Goal: Task Accomplishment & Management: Manage account settings

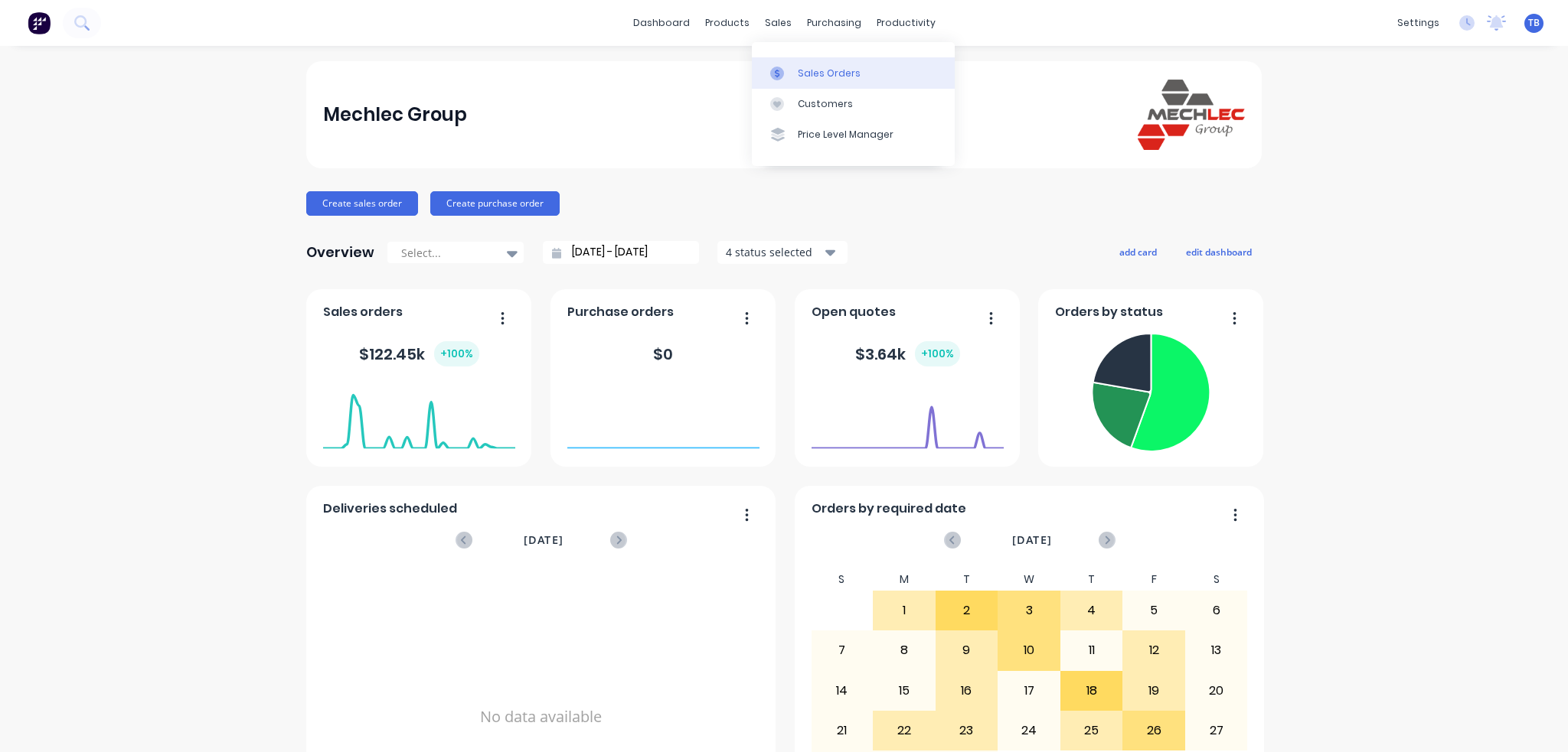
click at [827, 73] on div "Sales Orders" at bounding box center [828, 73] width 63 height 13
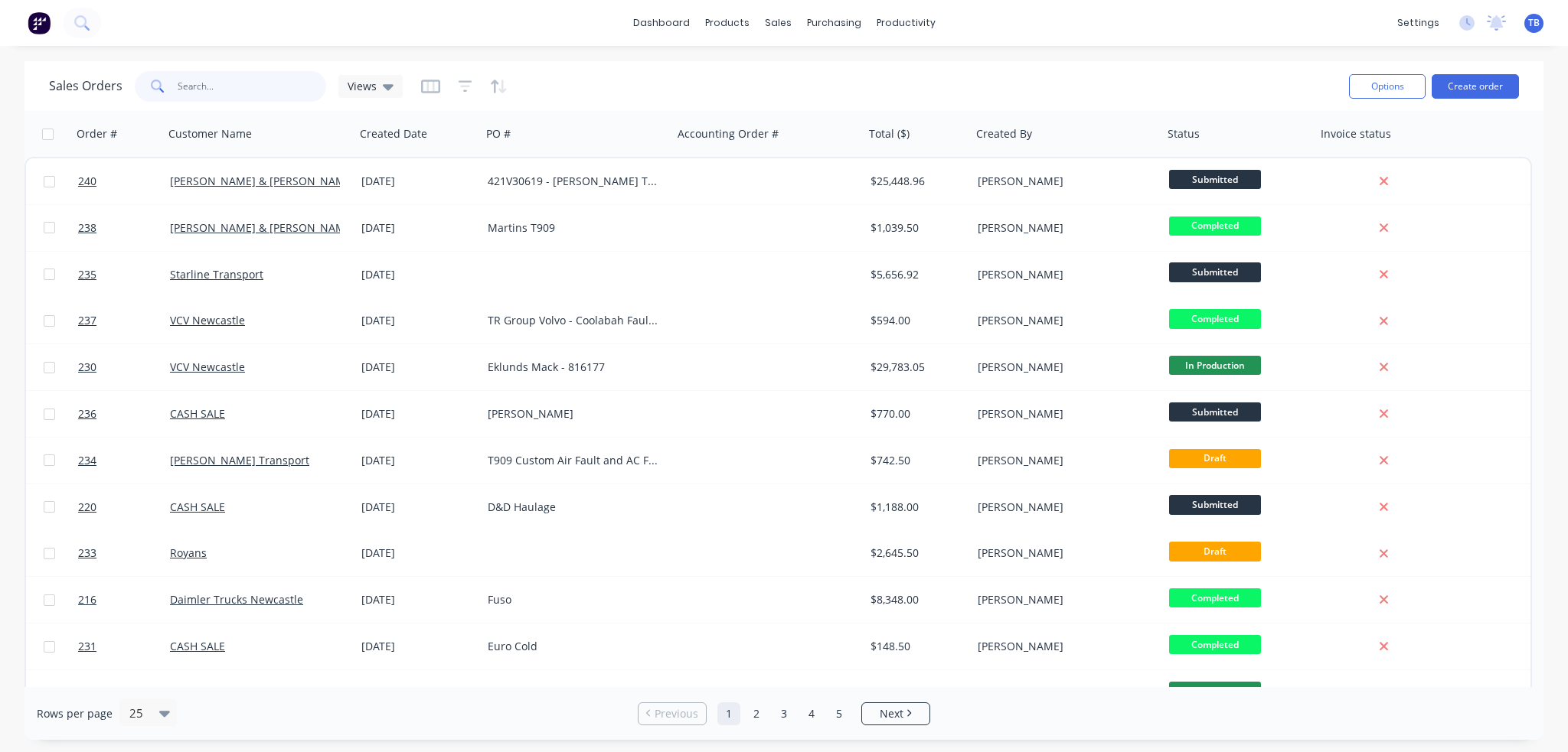
click at [182, 80] on input "text" at bounding box center [252, 86] width 149 height 31
type input "road train"
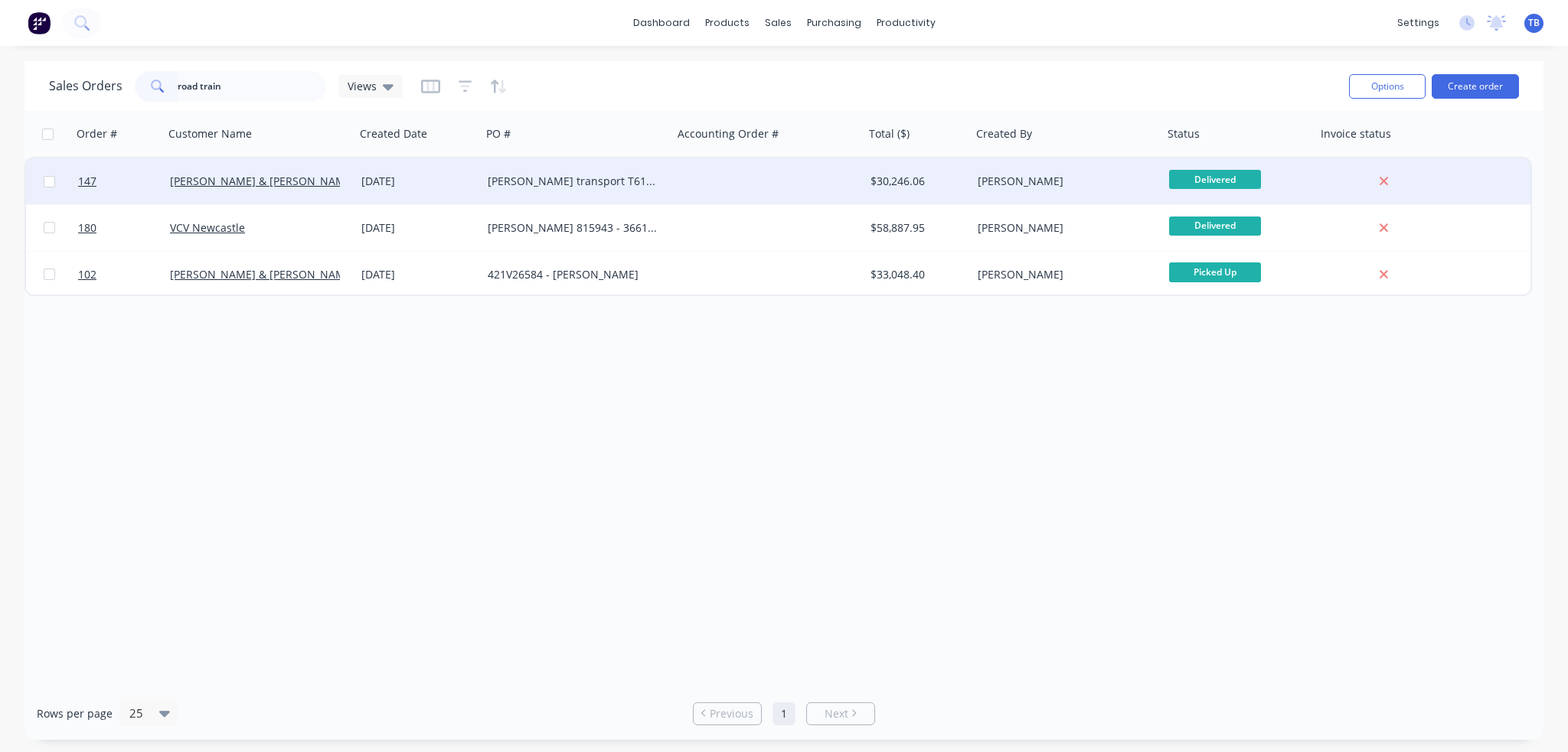
click at [491, 180] on div "[PERSON_NAME] transport T610 493236" at bounding box center [572, 181] width 170 height 15
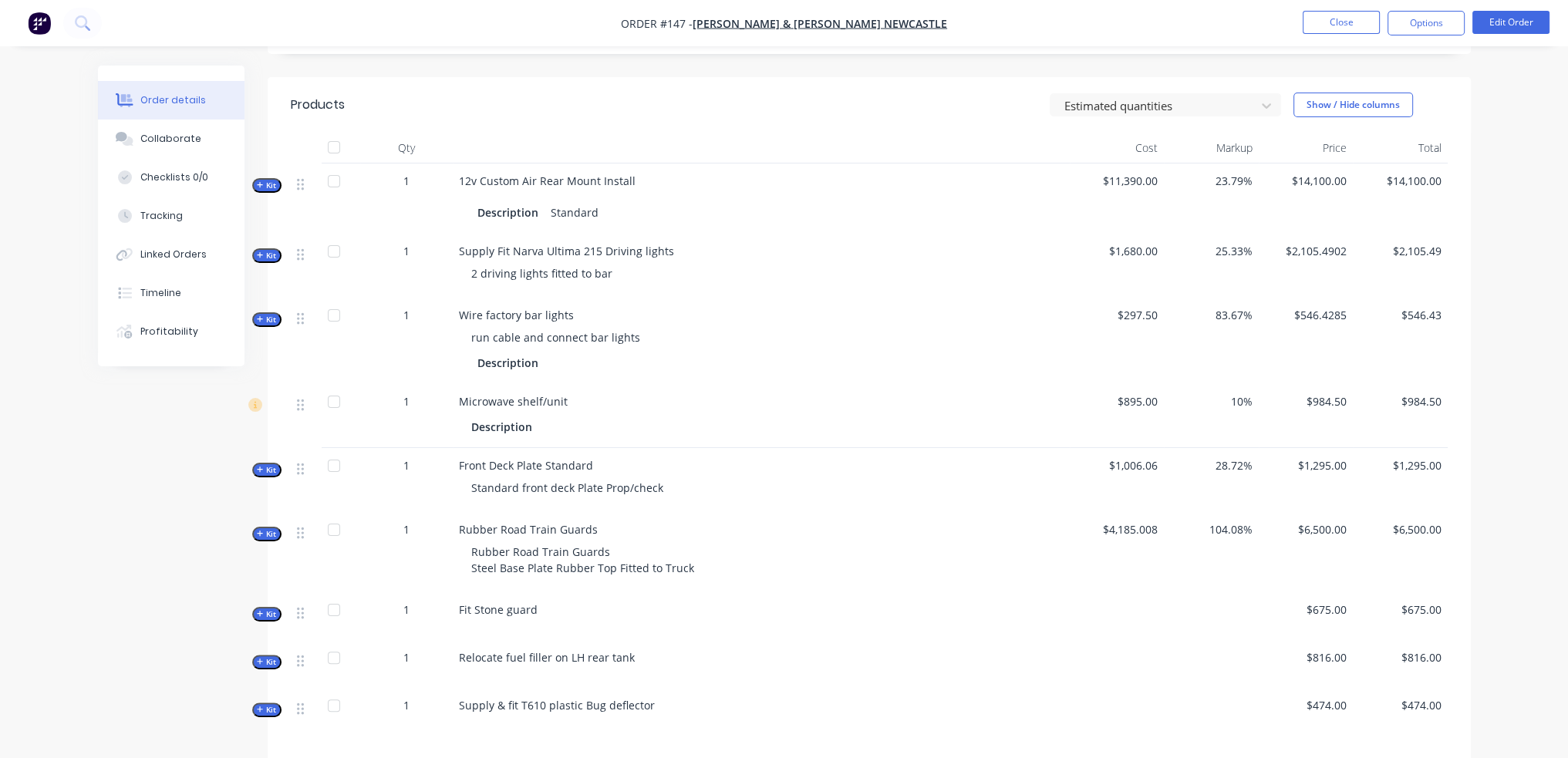
scroll to position [462, 0]
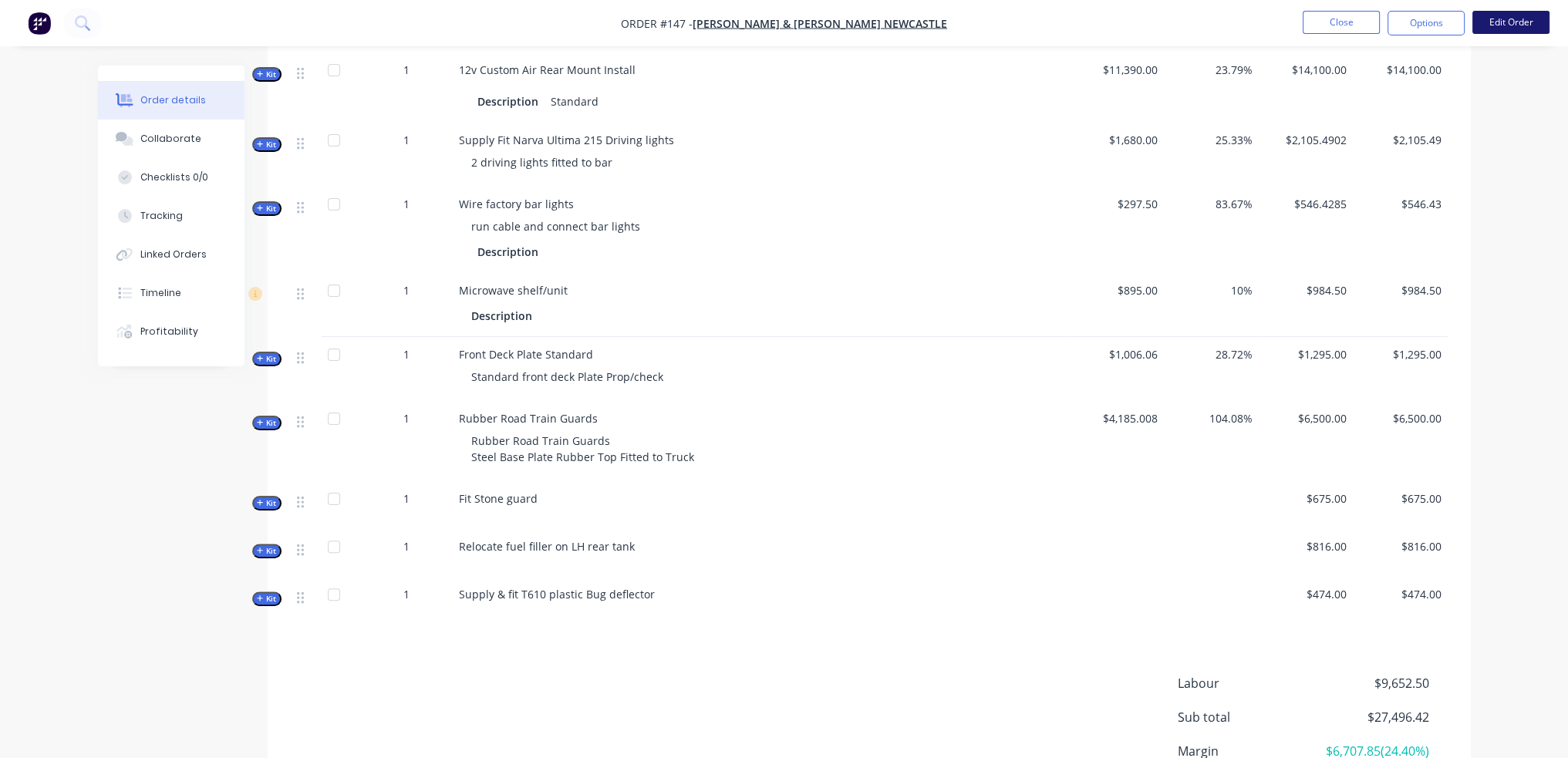
click at [1524, 13] on button "Edit Order" at bounding box center [1511, 22] width 77 height 23
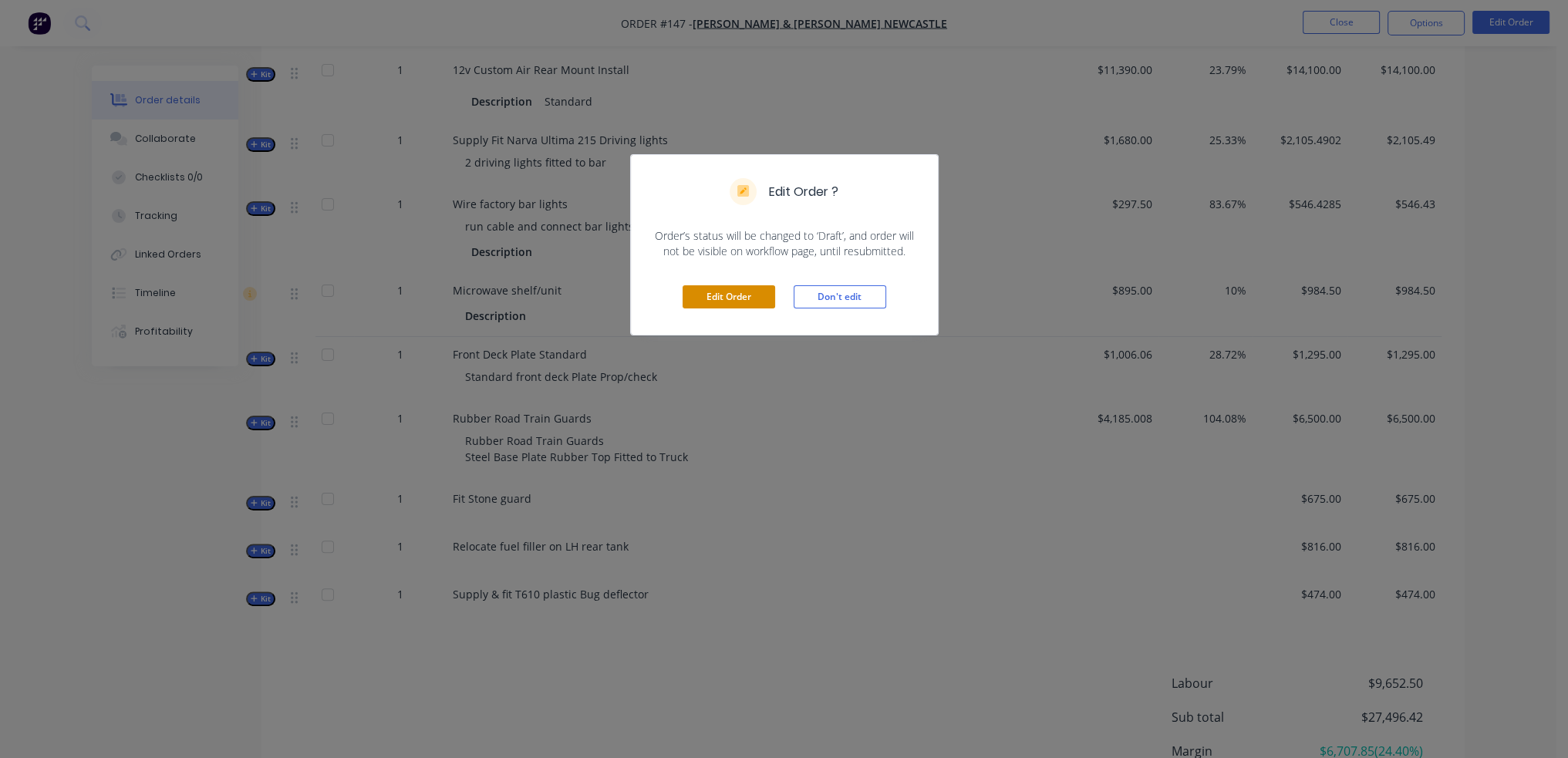
click at [713, 300] on button "Edit Order" at bounding box center [729, 296] width 93 height 23
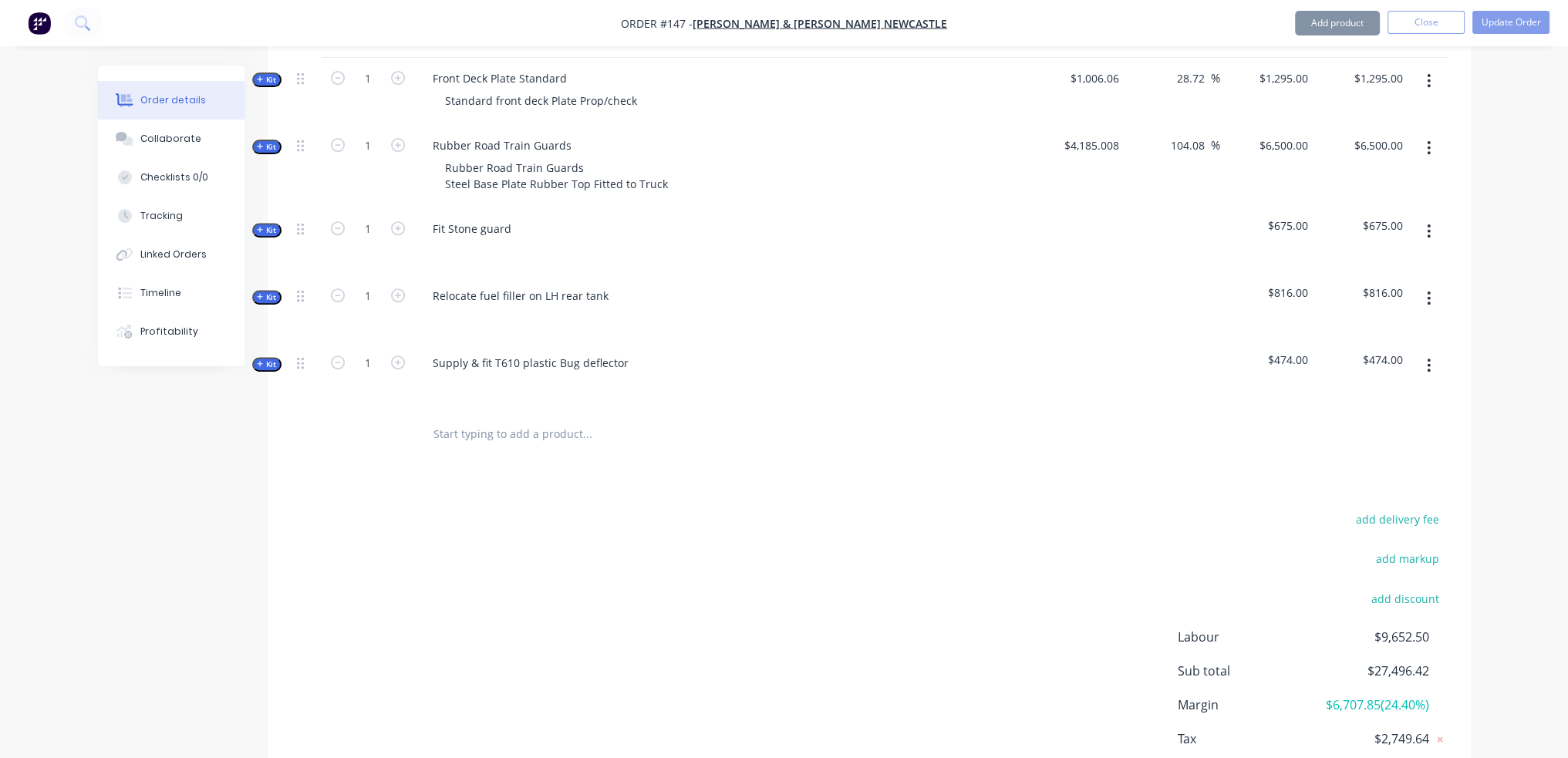
scroll to position [869, 0]
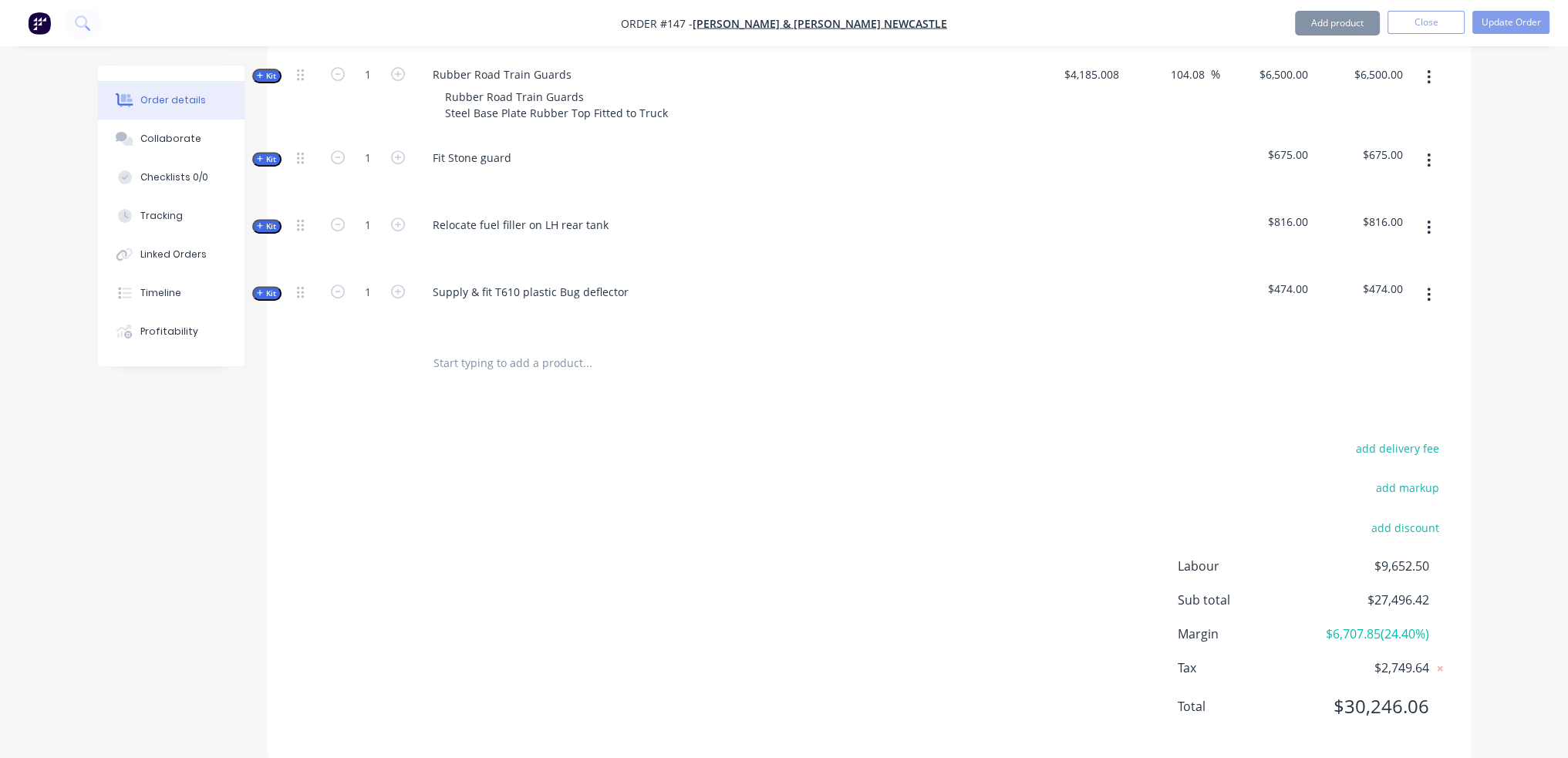
click at [524, 349] on input "text" at bounding box center [587, 363] width 308 height 31
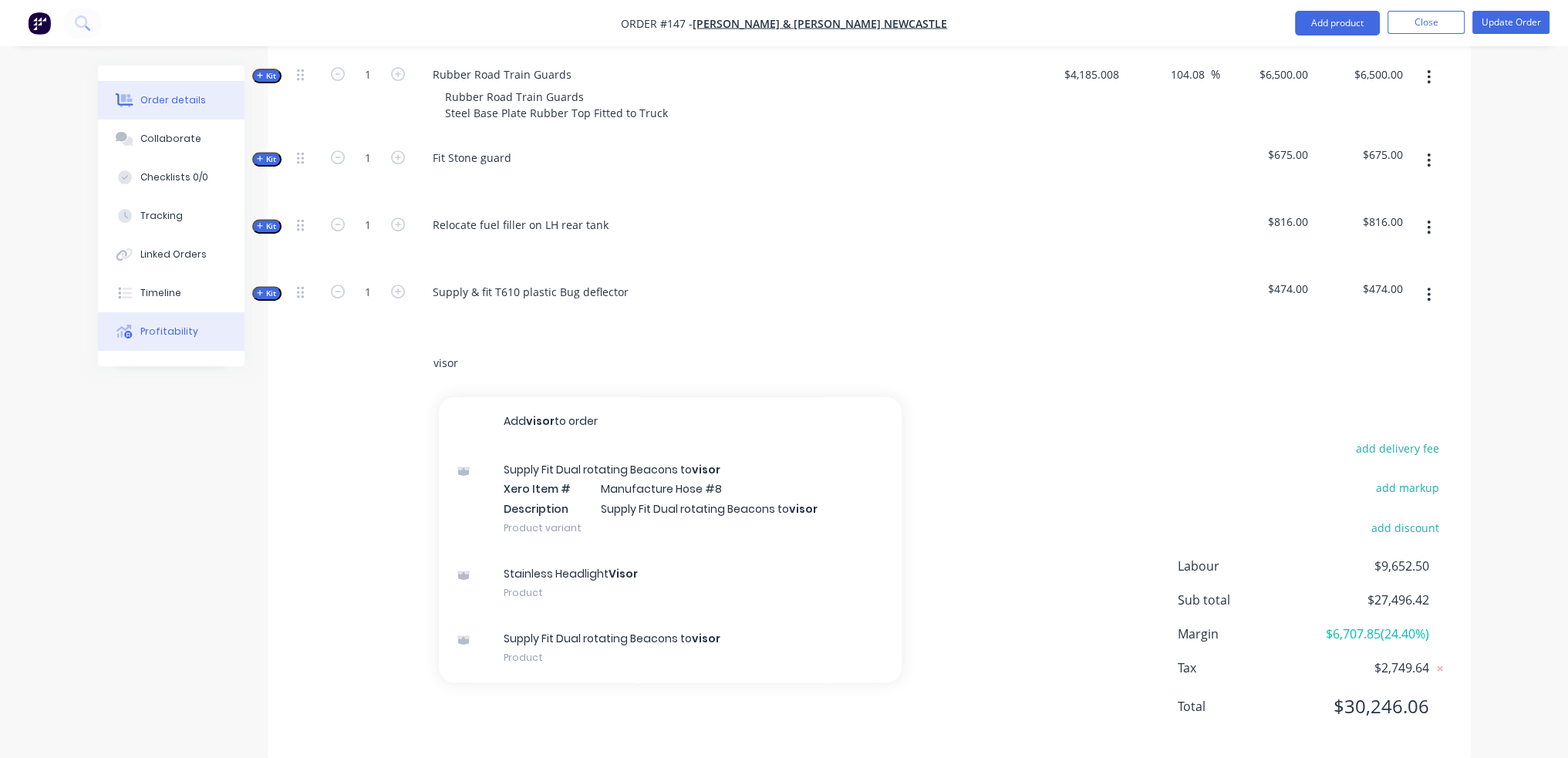
drag, startPoint x: 477, startPoint y: 339, endPoint x: 189, endPoint y: 345, distance: 288.1
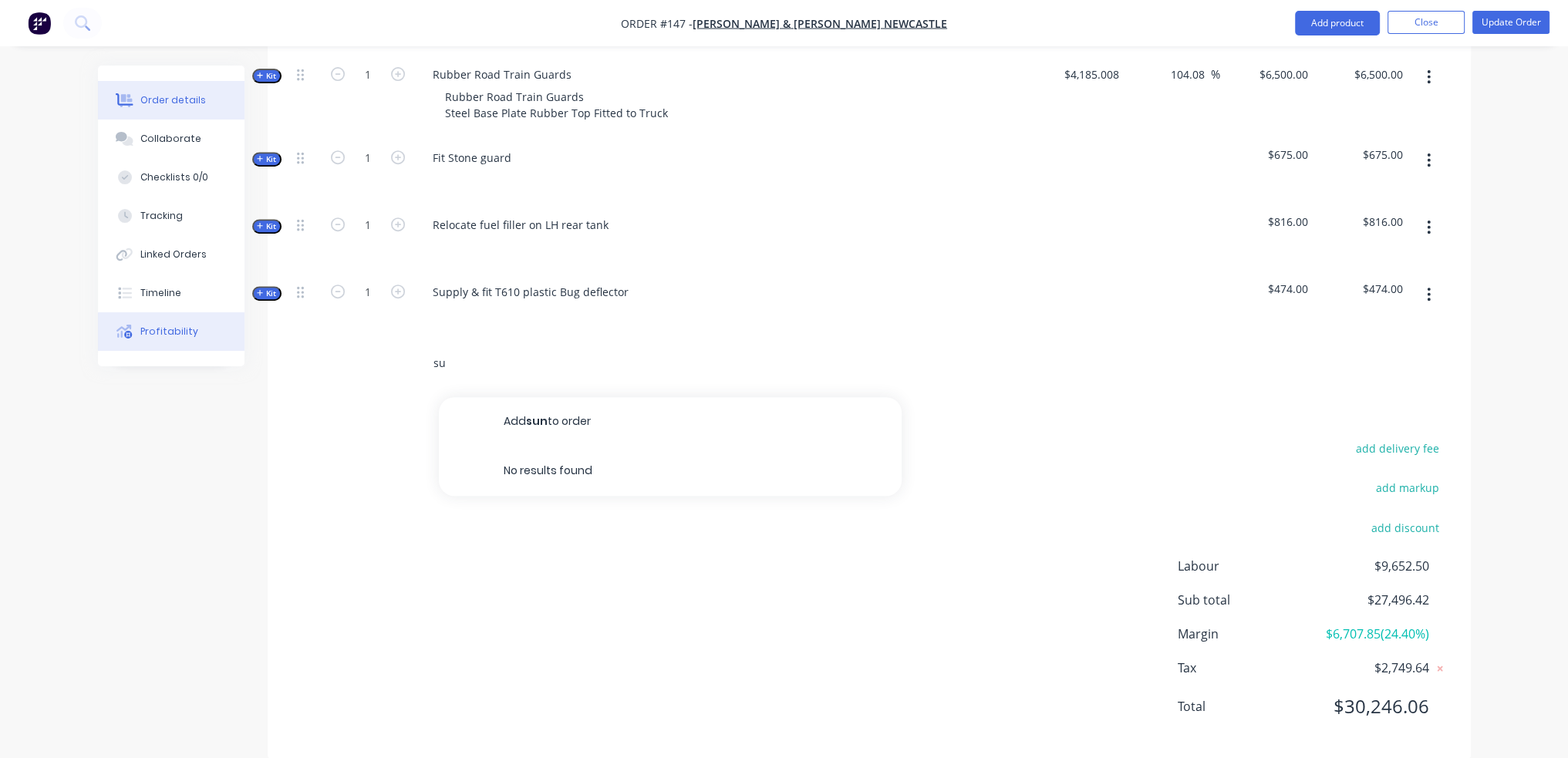
type input "s"
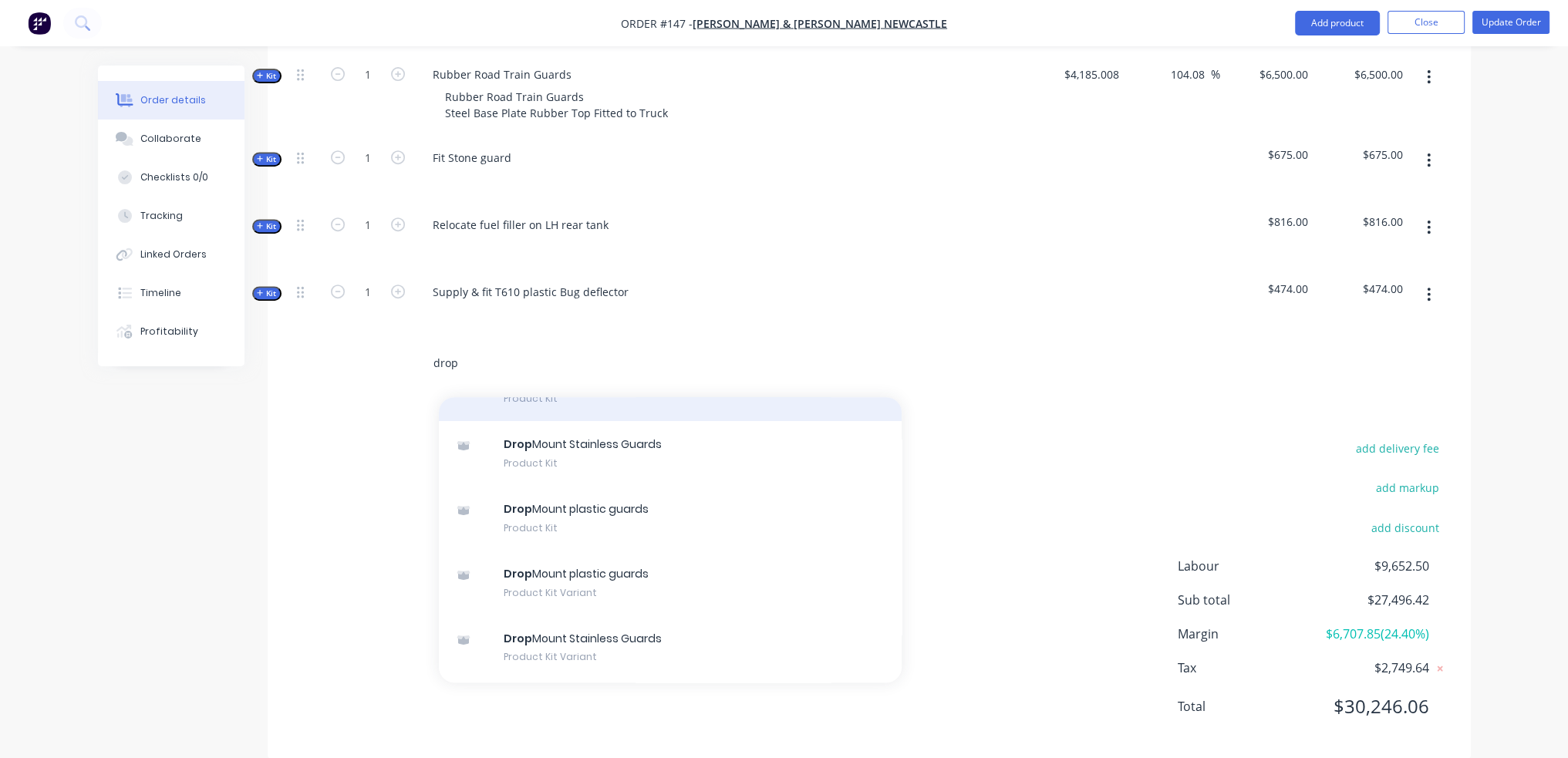
scroll to position [216, 0]
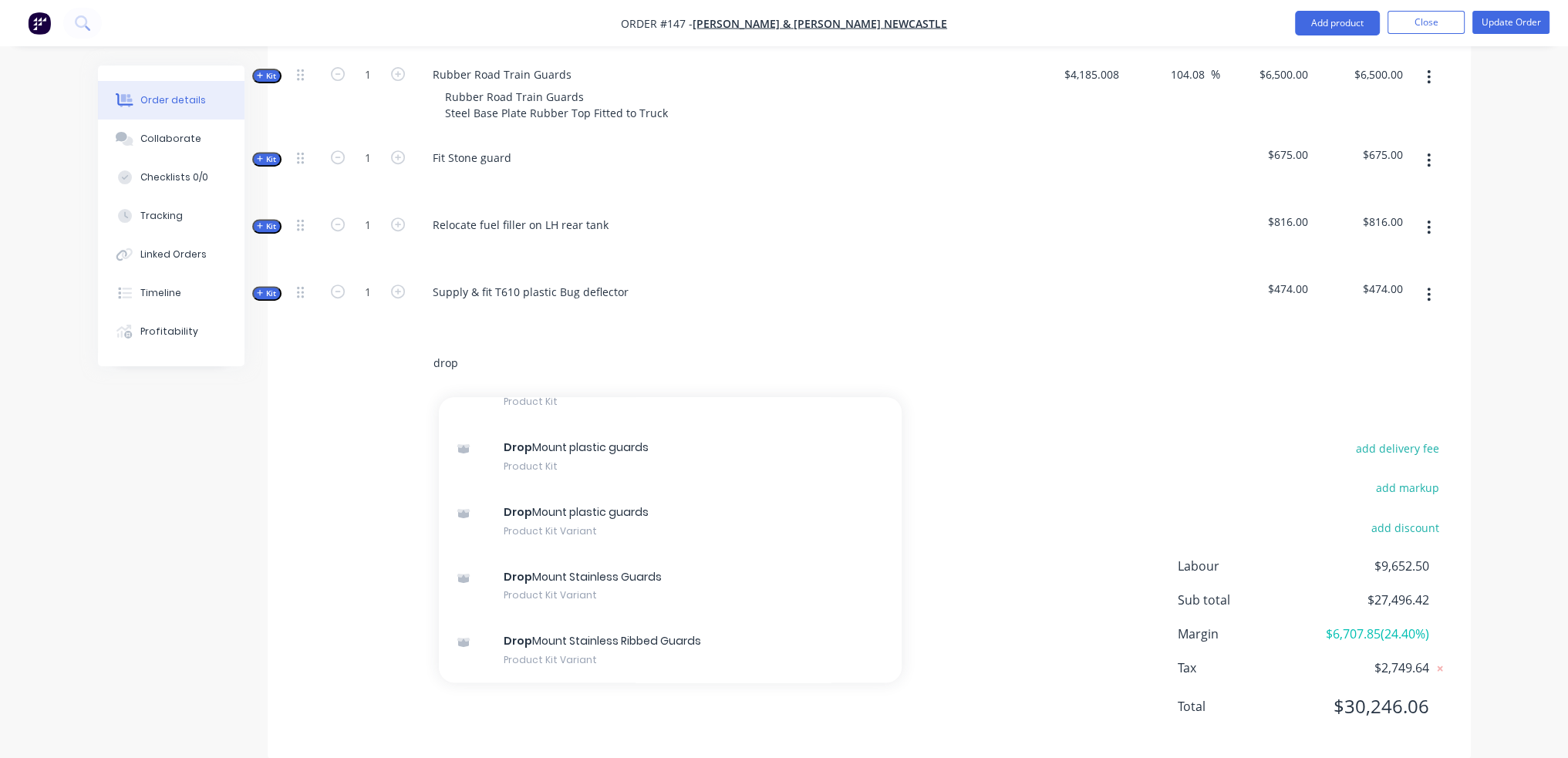
drag, startPoint x: -192, startPoint y: 343, endPoint x: -257, endPoint y: 342, distance: 65.0
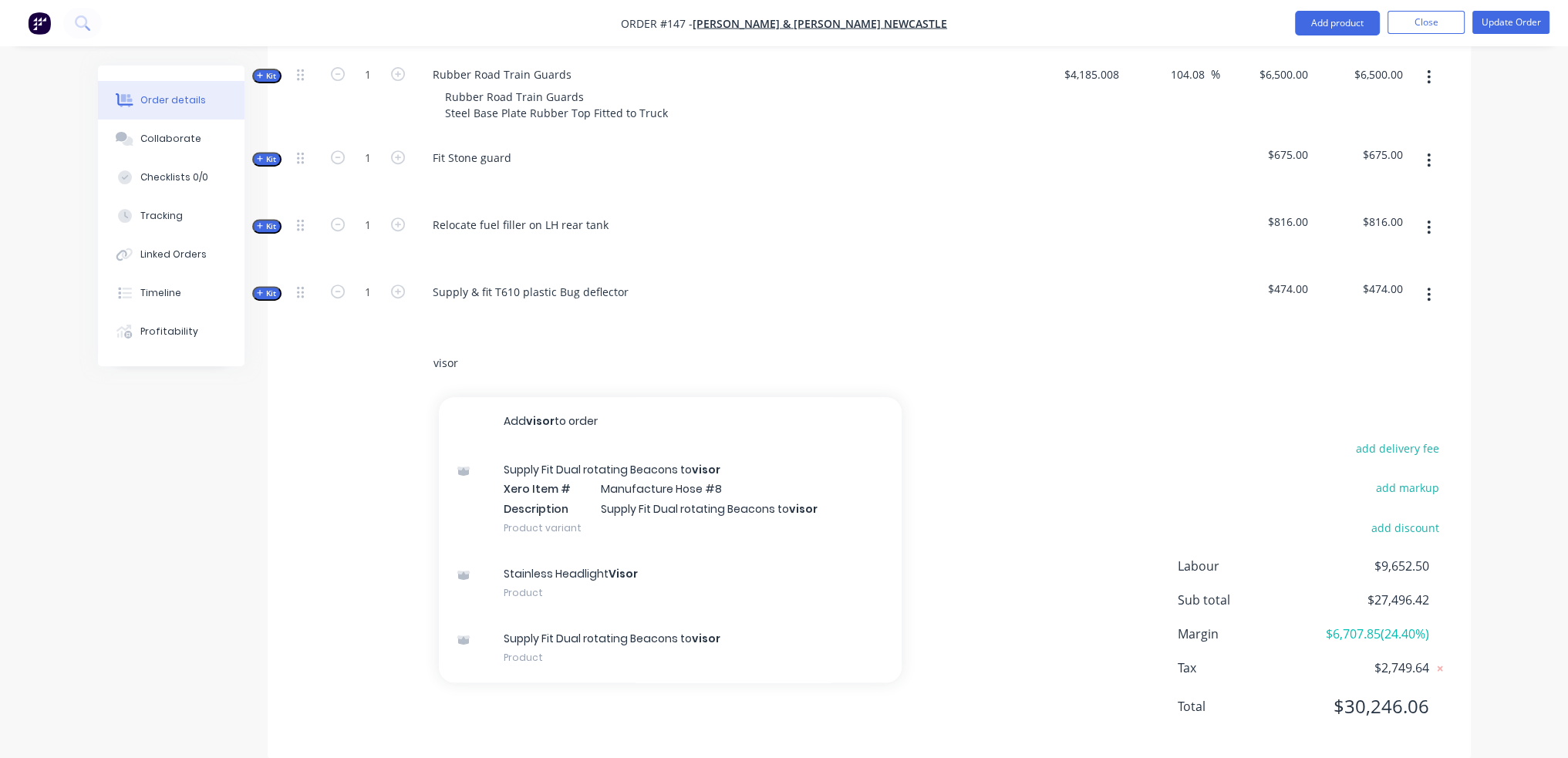
type input "visor"
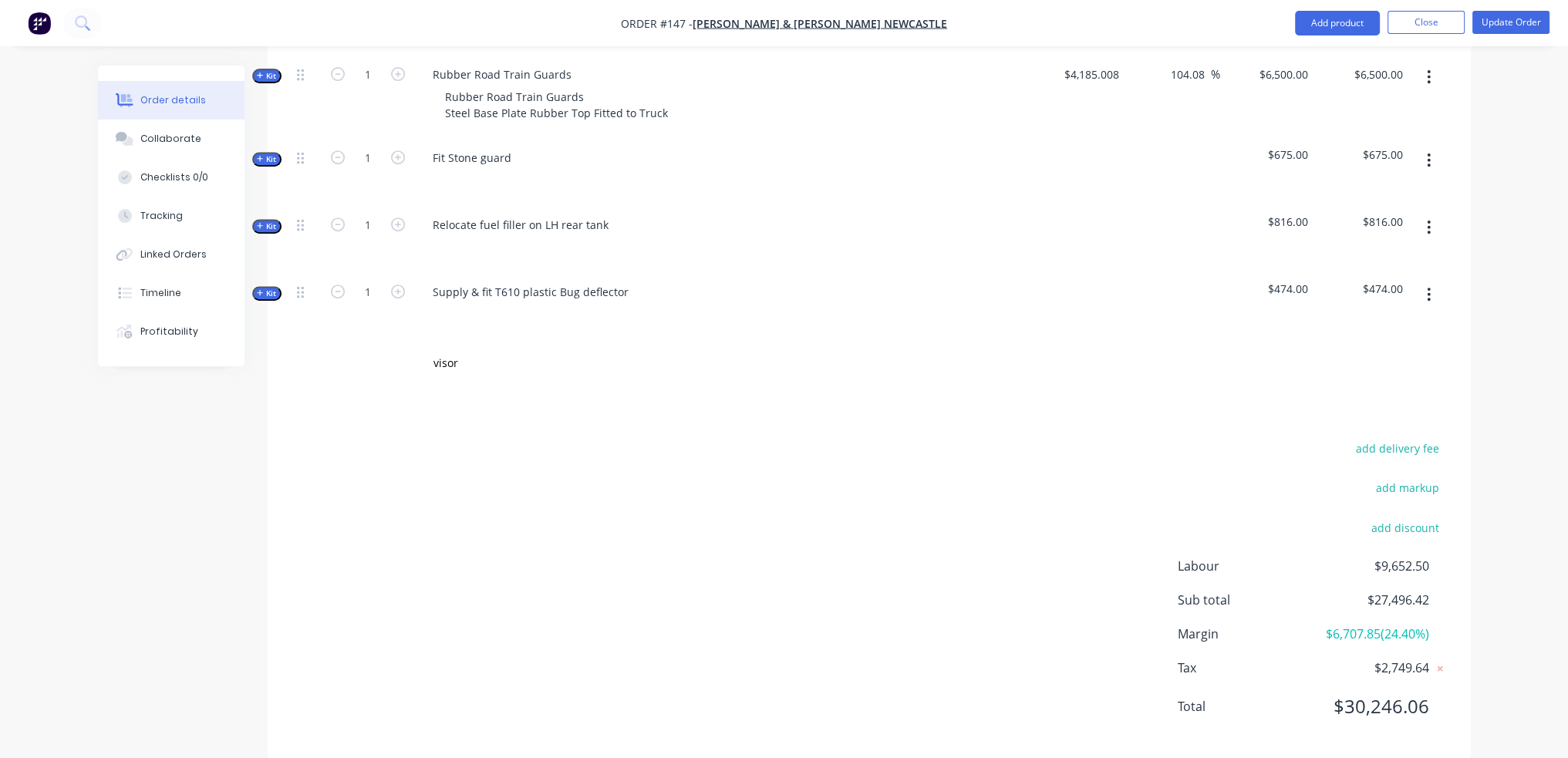
click at [281, 634] on div "add delivery fee add markup add discount Labour $9,652.50 Sub total $27,496.42 …" at bounding box center [869, 587] width 1204 height 298
click at [1435, 18] on button "Close" at bounding box center [1426, 22] width 77 height 23
